Goal: Task Accomplishment & Management: Use online tool/utility

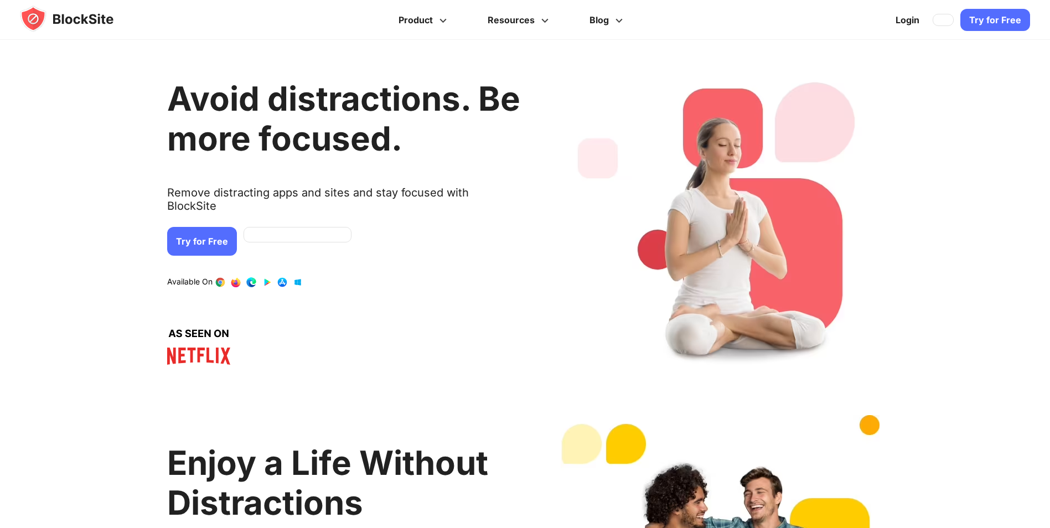
click at [1002, 26] on link "Try for Free" at bounding box center [995, 20] width 70 height 22
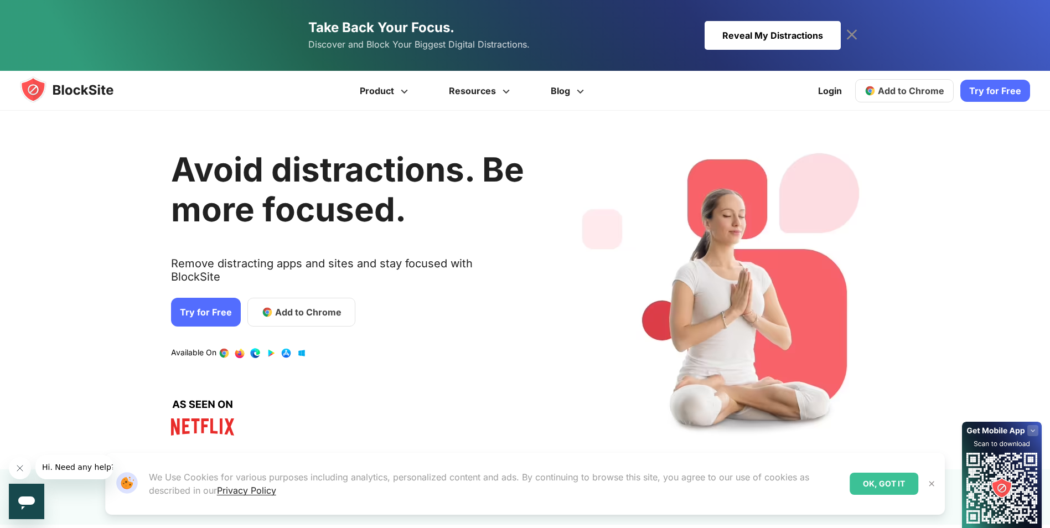
click at [893, 91] on span "Add to Chrome" at bounding box center [911, 90] width 66 height 11
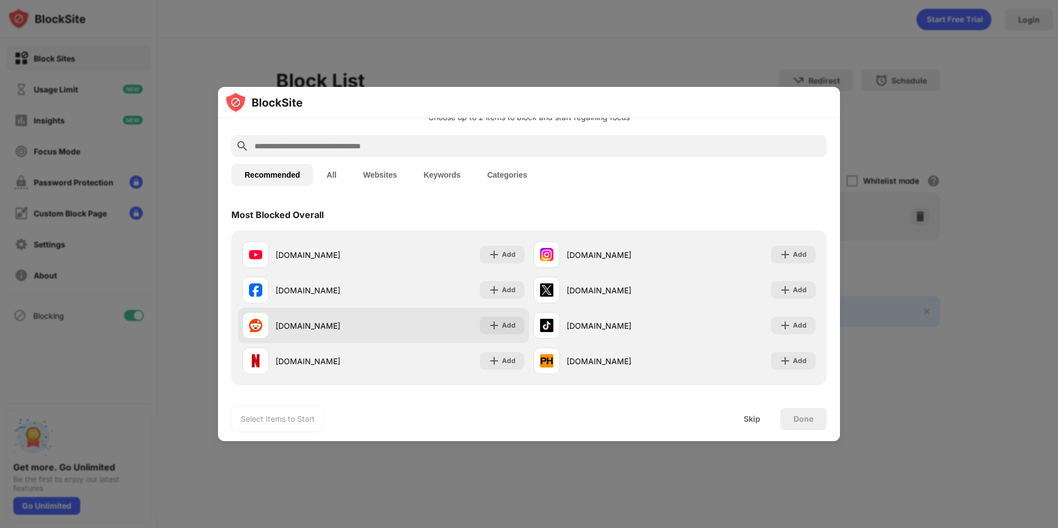
scroll to position [55, 0]
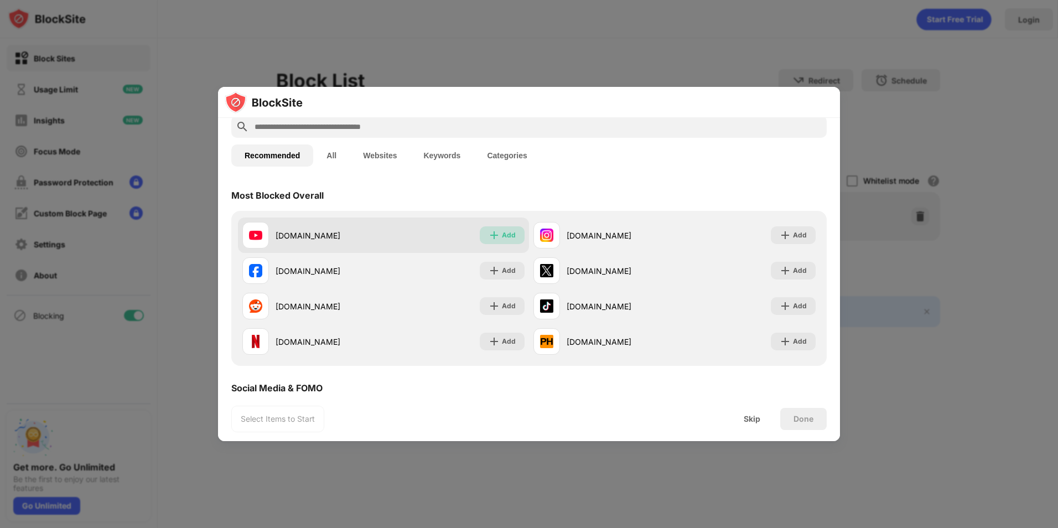
click at [513, 231] on div "Add" at bounding box center [502, 235] width 45 height 18
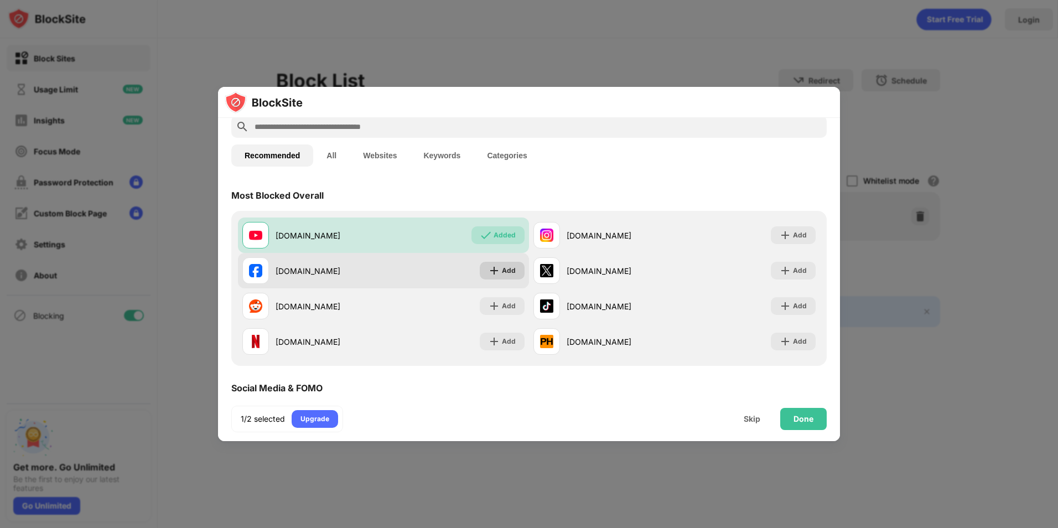
click at [502, 268] on div "Add" at bounding box center [509, 270] width 14 height 11
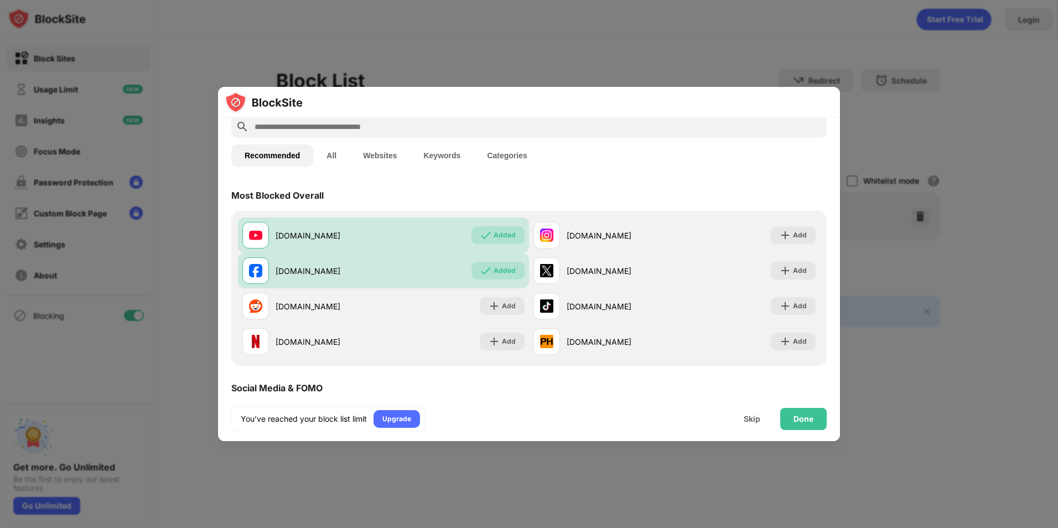
click at [400, 130] on input "text" at bounding box center [538, 126] width 569 height 13
paste input "**********"
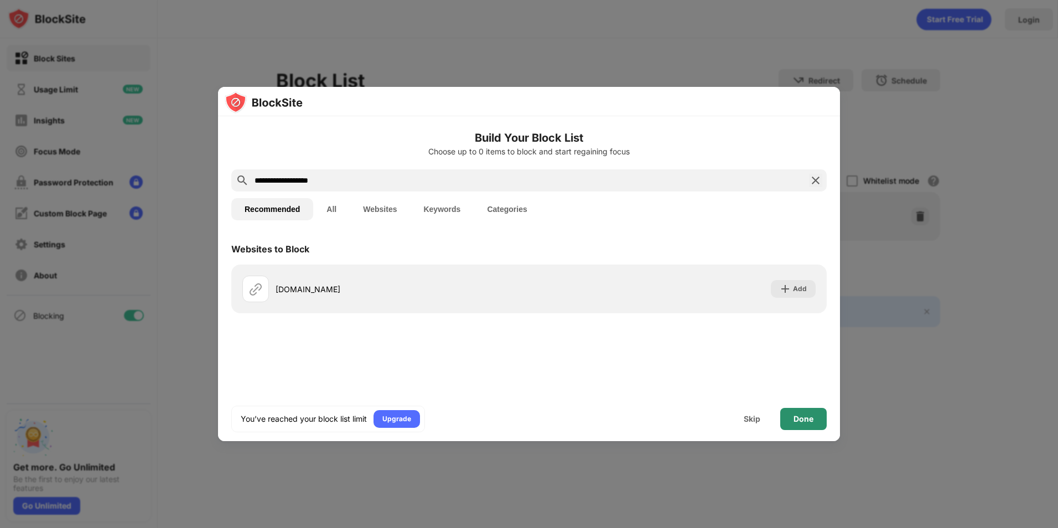
type input "**********"
click at [803, 418] on div "Done" at bounding box center [804, 419] width 20 height 9
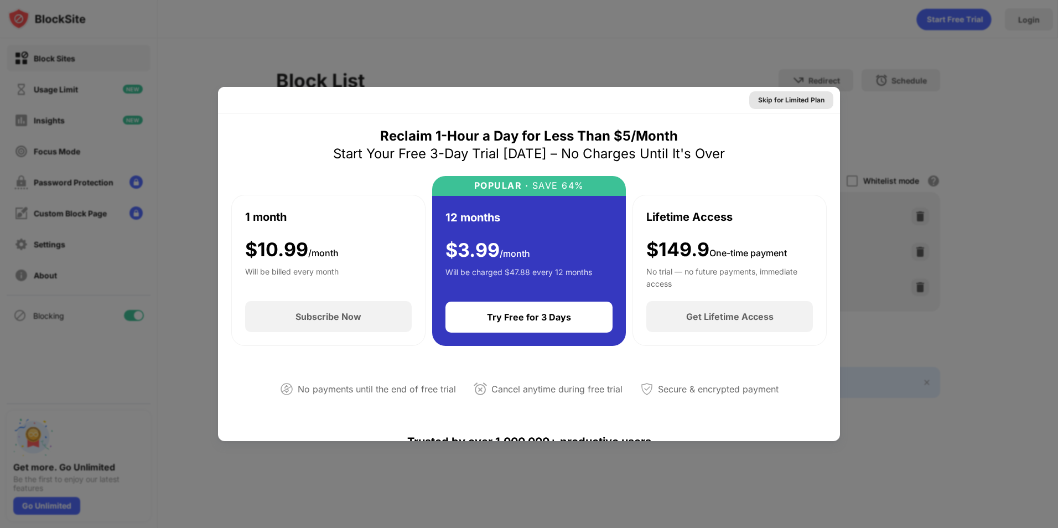
click at [805, 97] on div "Skip for Limited Plan" at bounding box center [791, 100] width 66 height 11
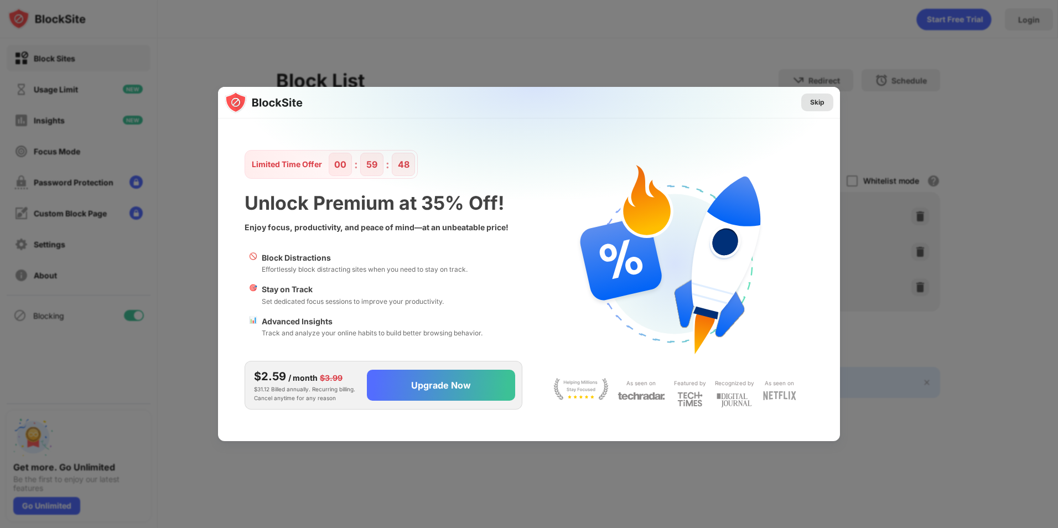
click at [818, 98] on div "Skip" at bounding box center [817, 102] width 14 height 11
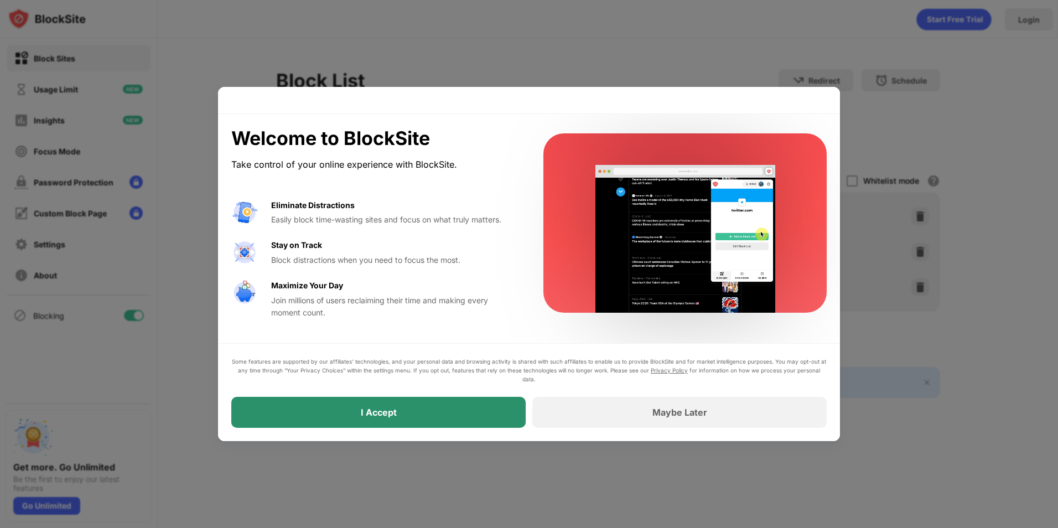
click at [472, 418] on div "I Accept" at bounding box center [378, 412] width 294 height 31
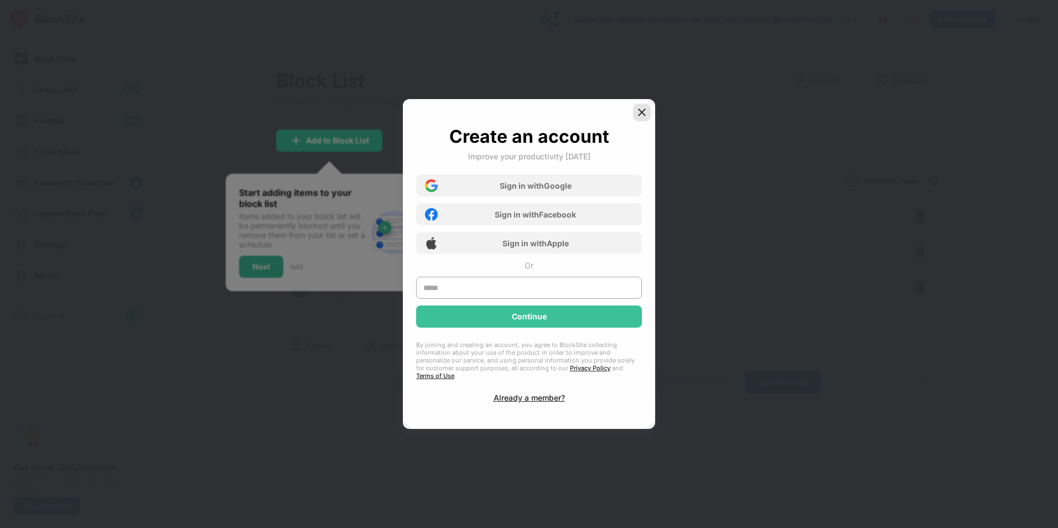
click at [641, 118] on img at bounding box center [642, 112] width 11 height 11
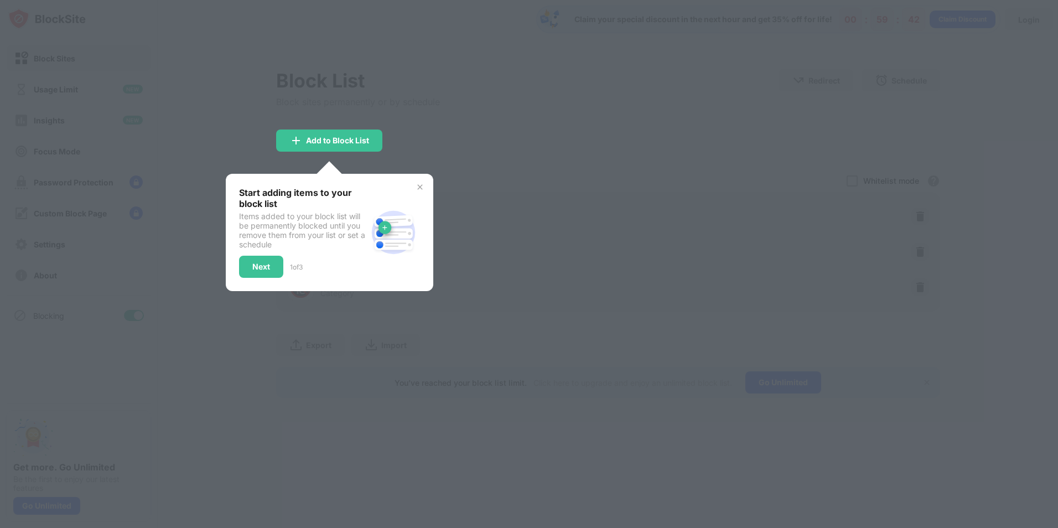
drag, startPoint x: 426, startPoint y: 138, endPoint x: 431, endPoint y: 153, distance: 15.1
click at [427, 138] on div at bounding box center [529, 264] width 1058 height 528
click at [271, 270] on div "Next" at bounding box center [261, 267] width 44 height 22
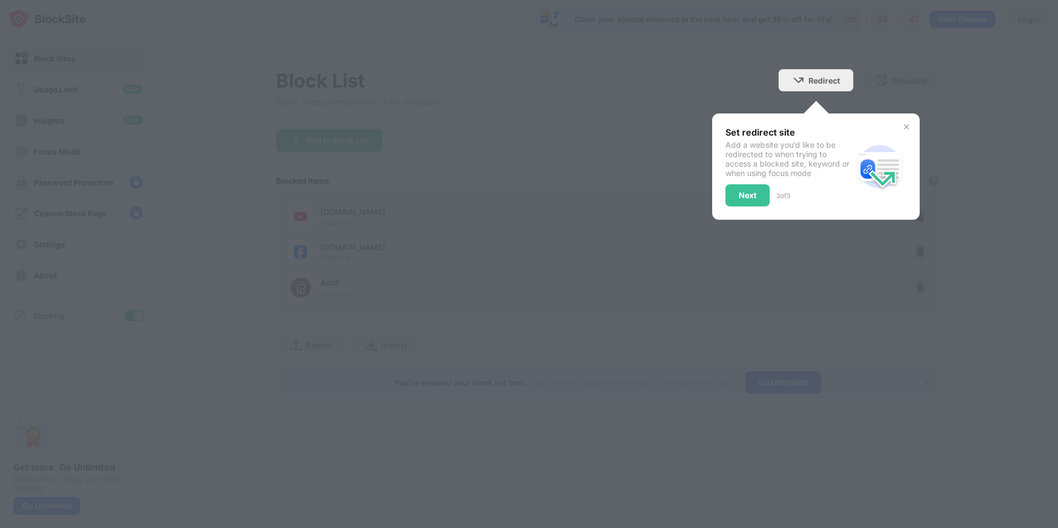
click at [271, 270] on div at bounding box center [529, 264] width 1058 height 528
click at [749, 201] on div "Next" at bounding box center [748, 195] width 44 height 22
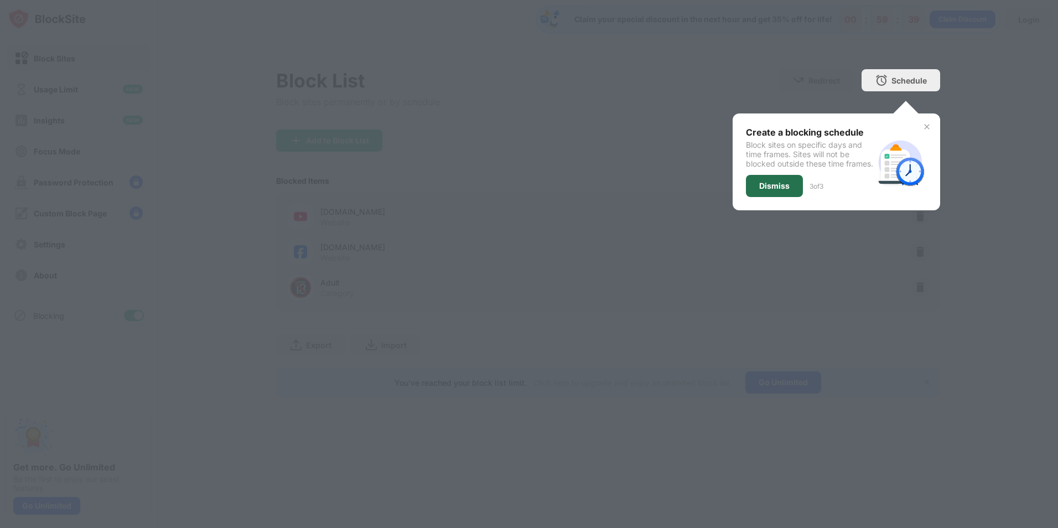
click at [773, 190] on div "Dismiss" at bounding box center [774, 186] width 30 height 9
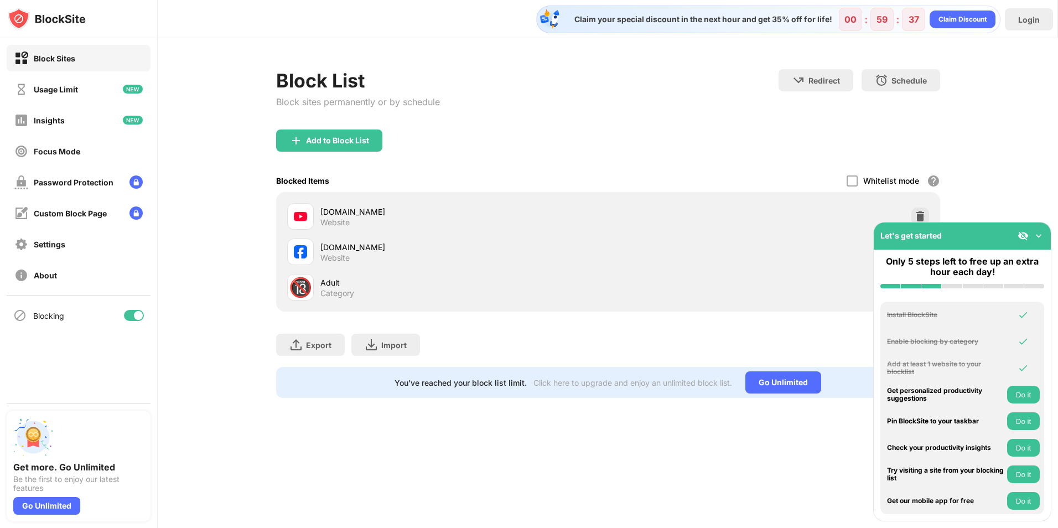
click at [1039, 236] on img at bounding box center [1038, 235] width 11 height 11
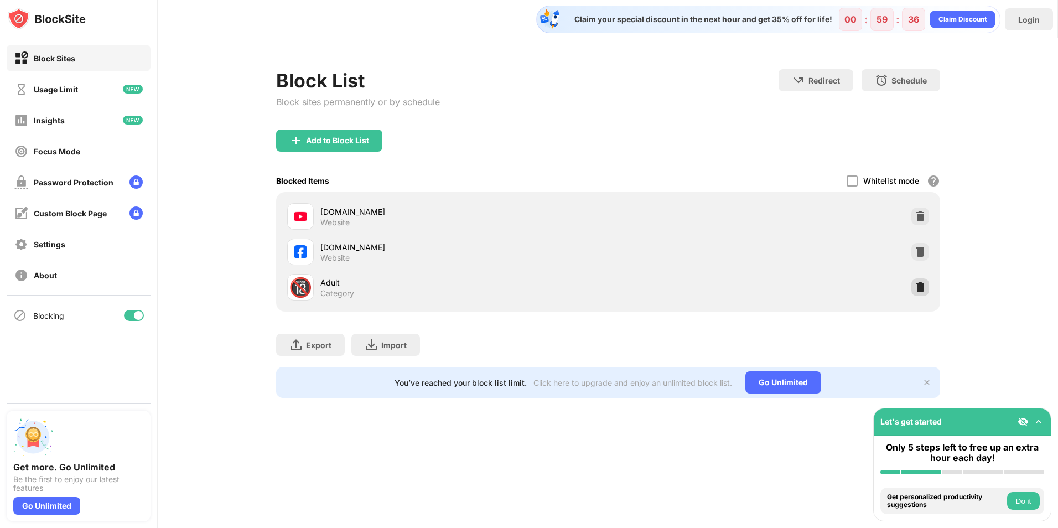
click at [923, 291] on img at bounding box center [920, 287] width 11 height 11
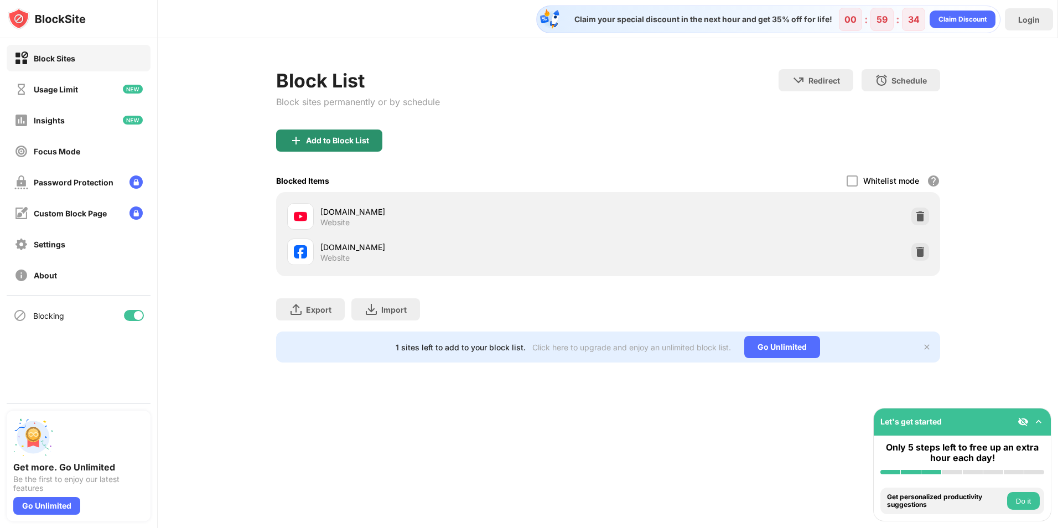
click at [347, 133] on div "Add to Block List" at bounding box center [329, 141] width 106 height 22
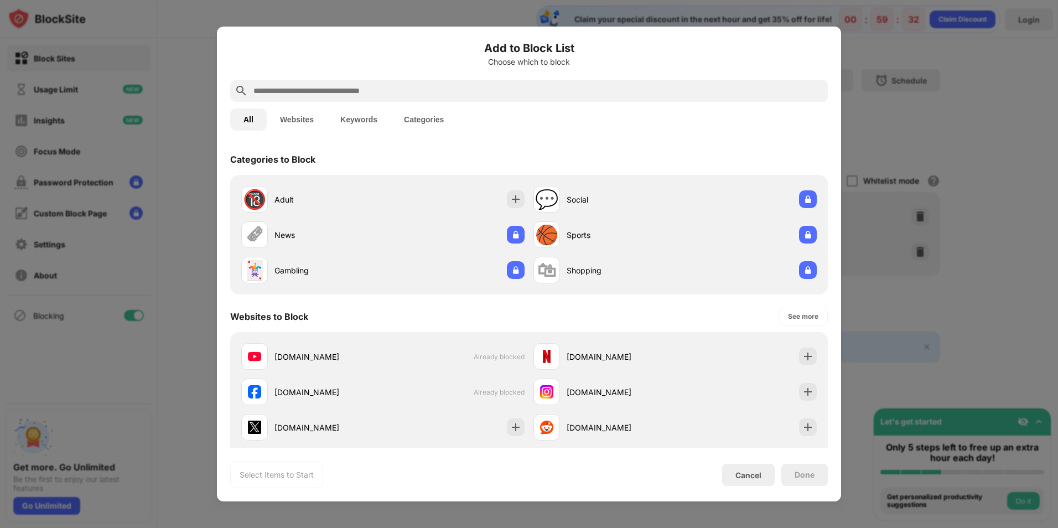
click at [378, 93] on input "text" at bounding box center [537, 90] width 571 height 13
paste input "**********"
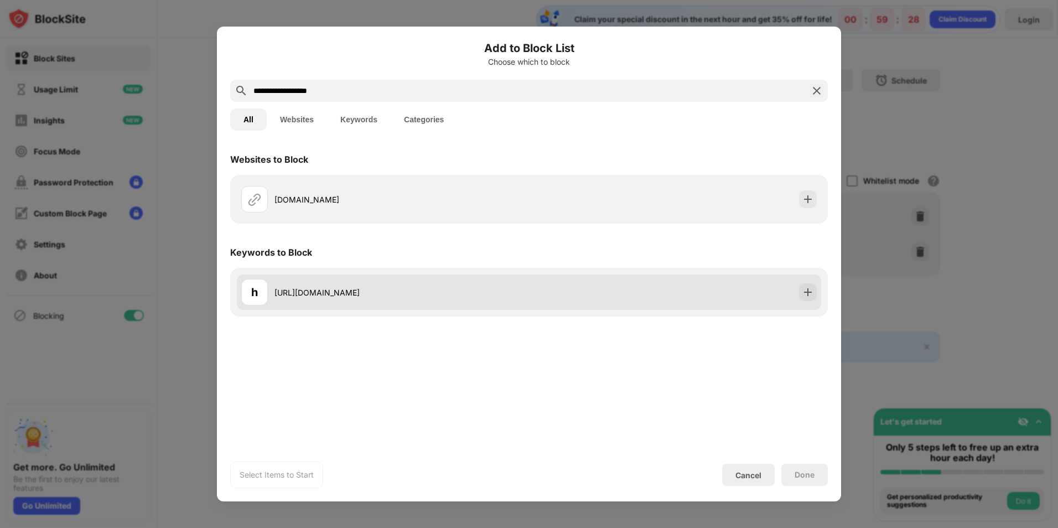
type input "**********"
click at [604, 294] on div "h https://www.y8.com/" at bounding box center [529, 292] width 585 height 35
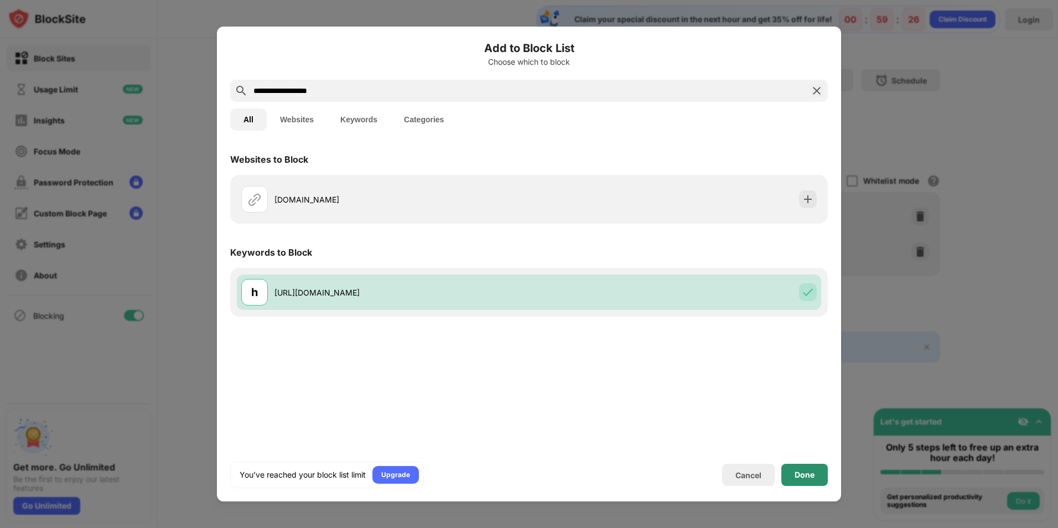
click at [814, 477] on div "Done" at bounding box center [805, 475] width 20 height 9
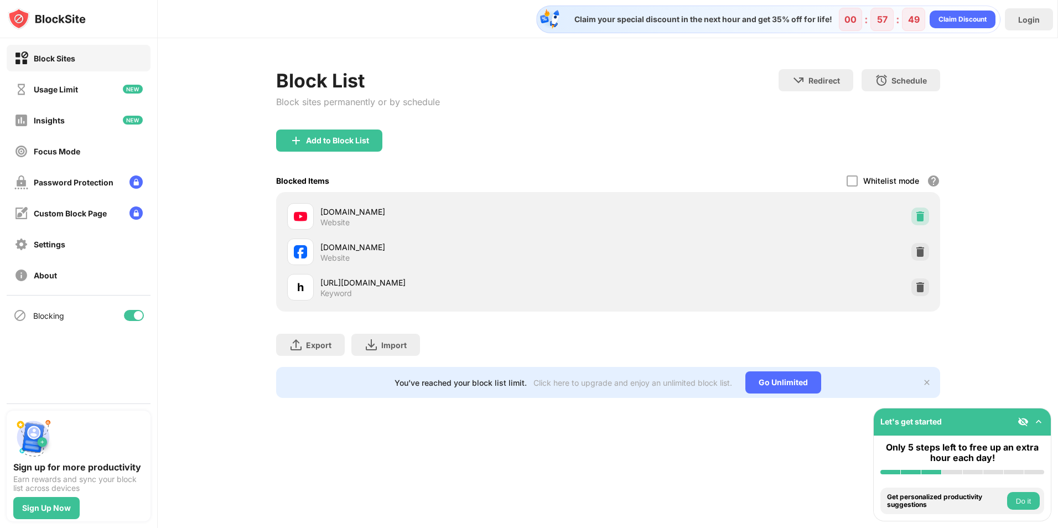
click at [920, 220] on img at bounding box center [920, 216] width 11 height 11
